Goal: Entertainment & Leisure: Consume media (video, audio)

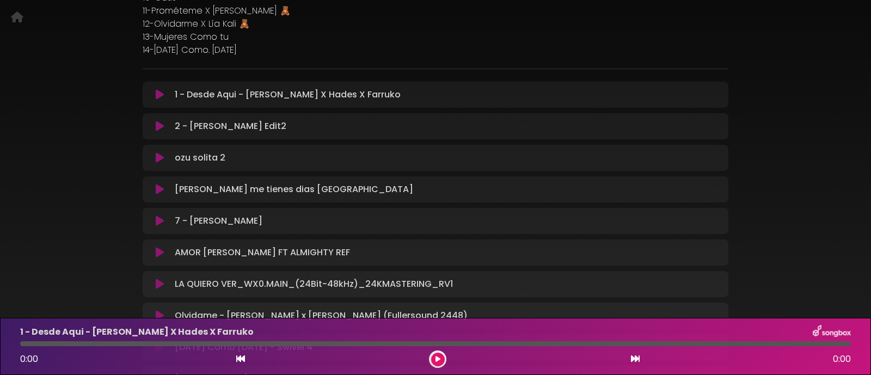
scroll to position [340, 0]
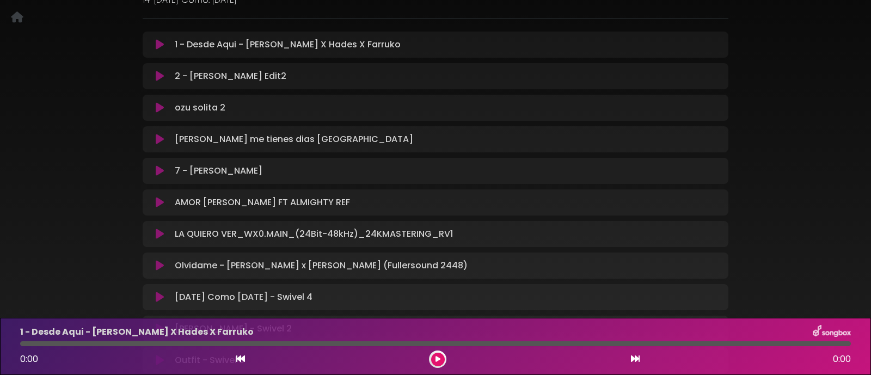
click at [158, 107] on icon at bounding box center [160, 107] width 8 height 11
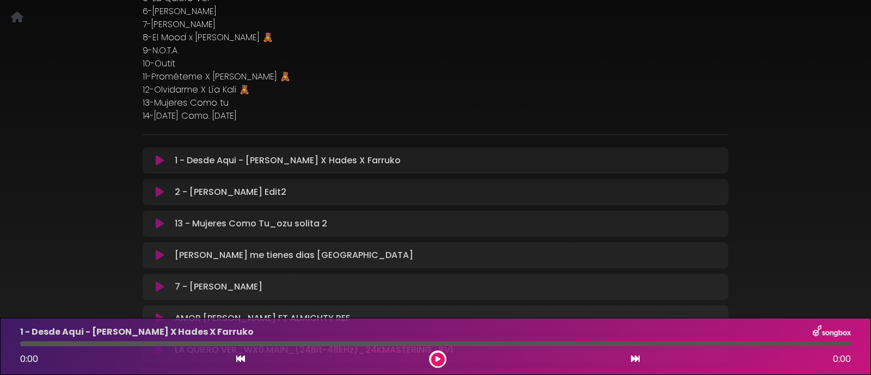
scroll to position [272, 0]
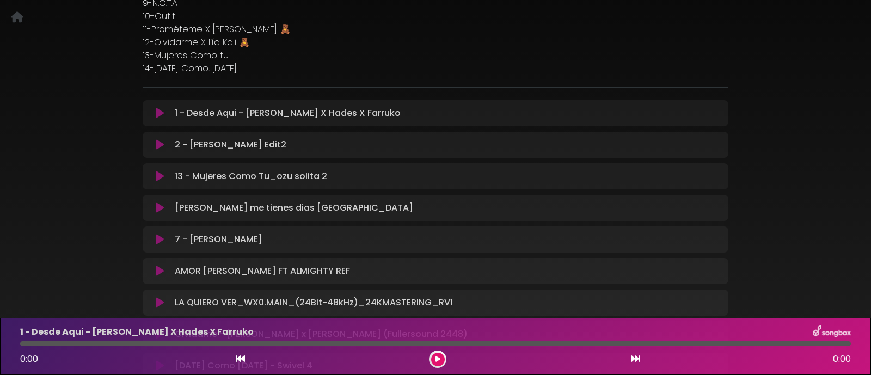
click at [157, 205] on icon at bounding box center [160, 207] width 8 height 11
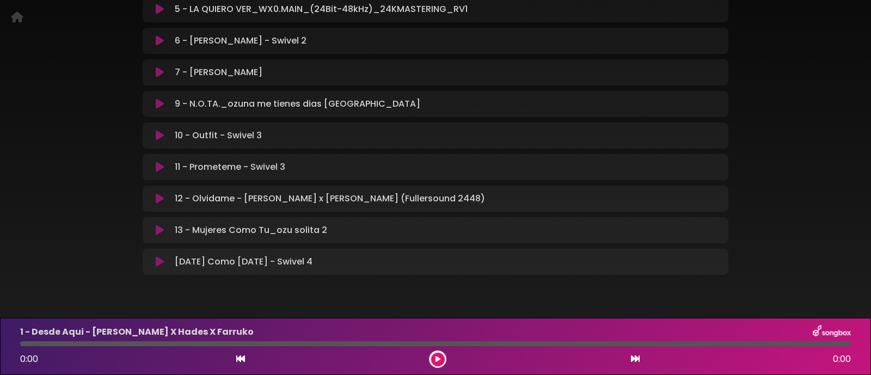
scroll to position [527, 0]
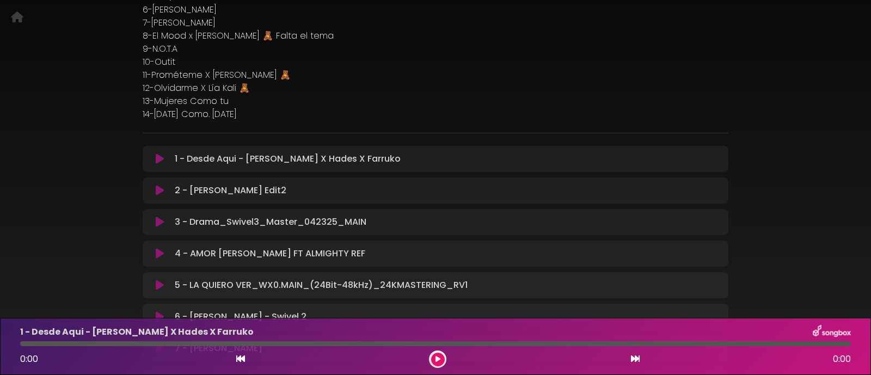
scroll to position [67, 0]
